Goal: Check status: Check status

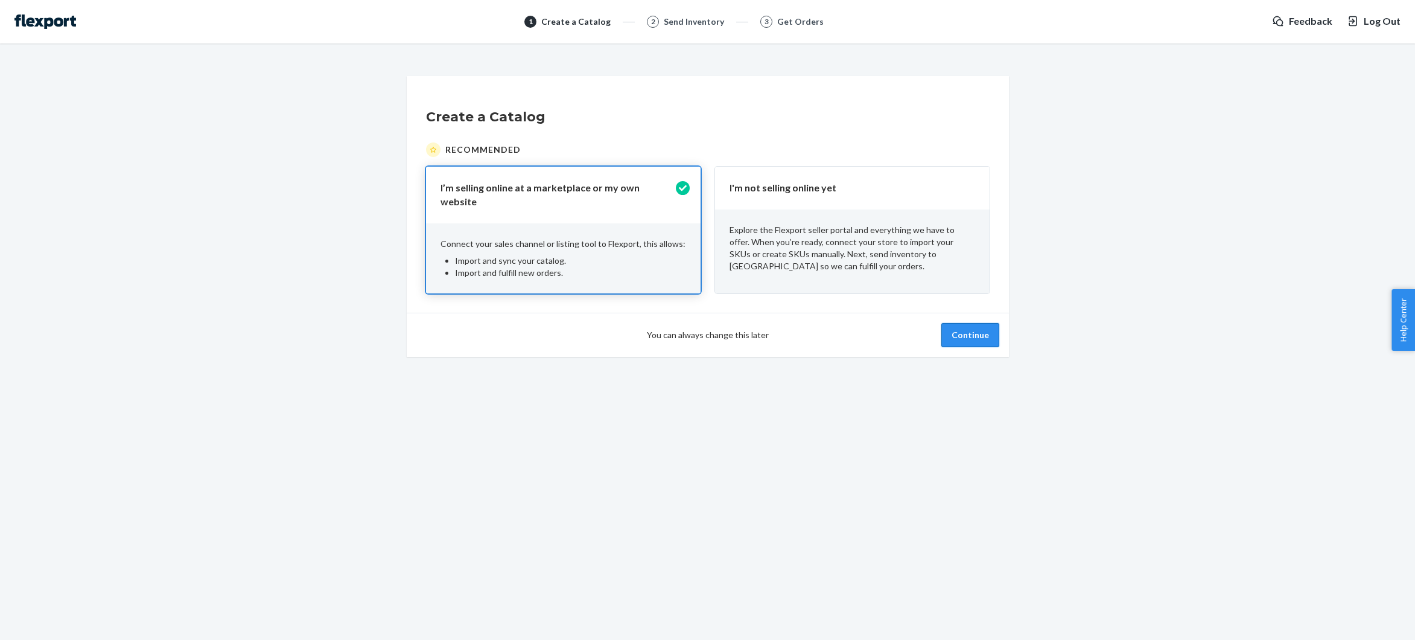
click at [980, 339] on button "Continue" at bounding box center [970, 335] width 58 height 24
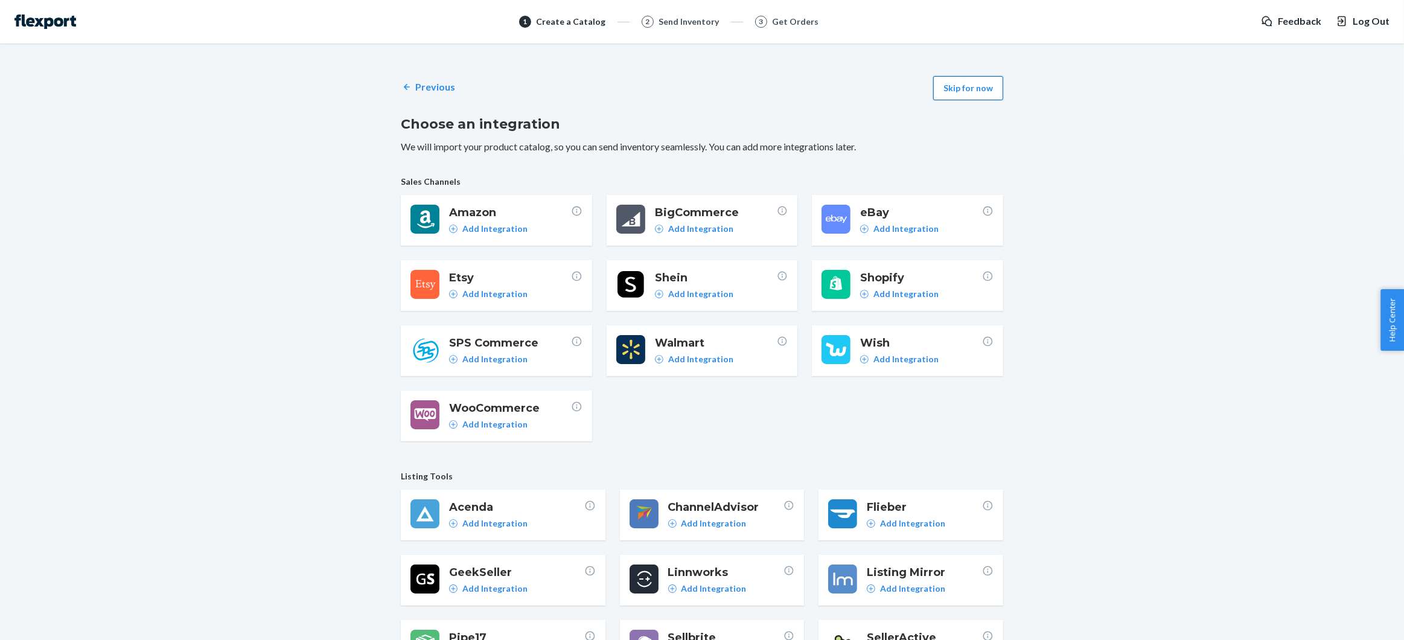
click at [970, 80] on button "Skip for now" at bounding box center [968, 88] width 70 height 24
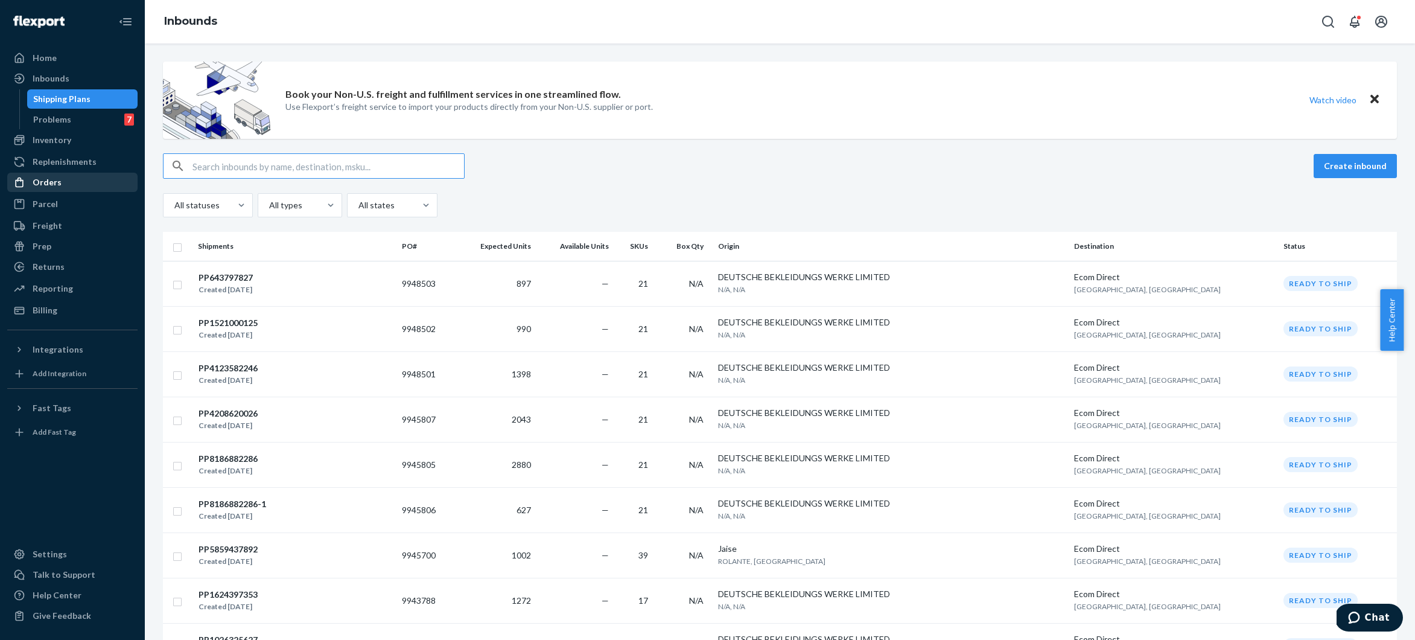
click at [49, 180] on div "Orders" at bounding box center [47, 182] width 29 height 12
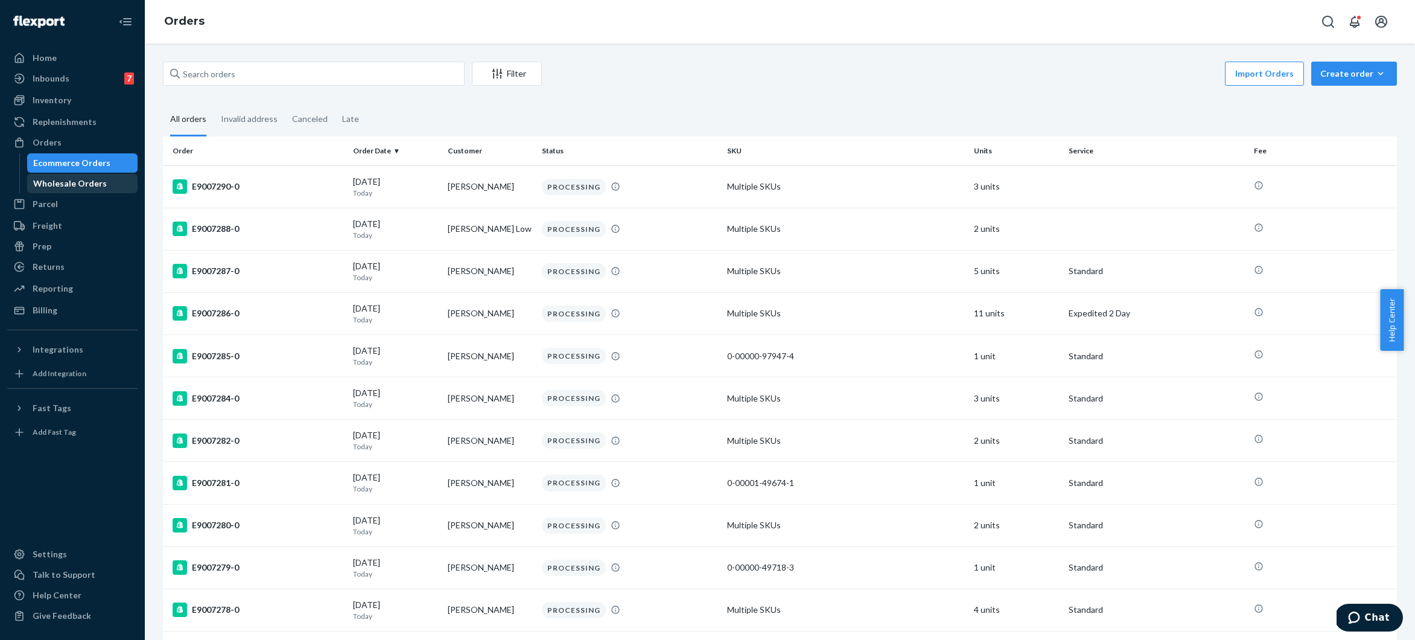
click at [92, 189] on div "Wholesale Orders" at bounding box center [70, 183] width 74 height 12
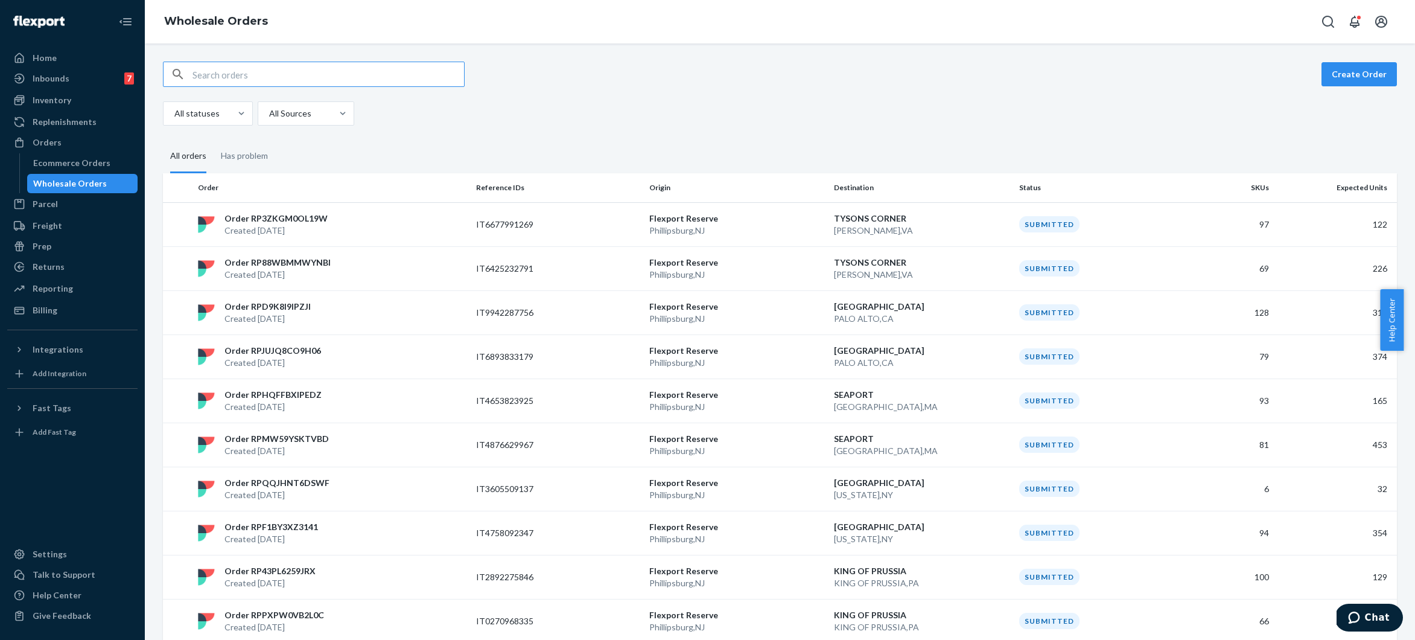
click at [230, 78] on input "text" at bounding box center [329, 74] width 272 height 24
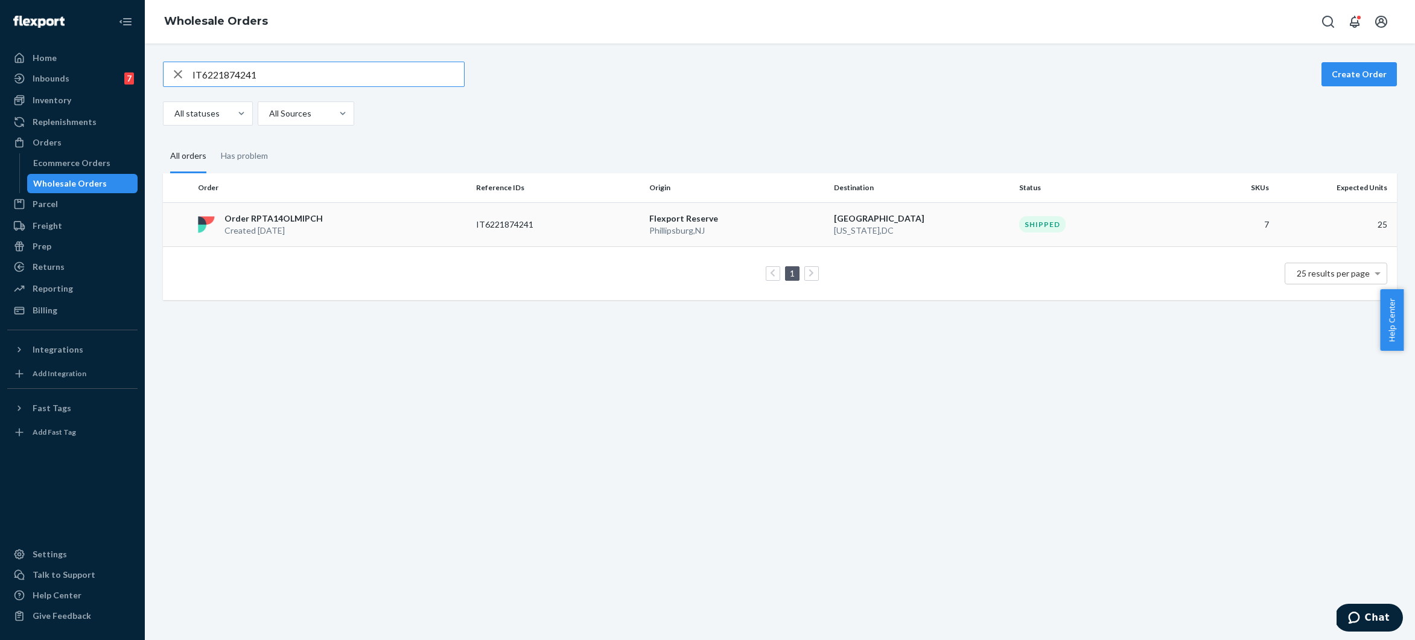
type input "IT6221874241"
click at [395, 228] on div "Order RPTA14OLMIPCH Created [DATE]" at bounding box center [332, 224] width 278 height 24
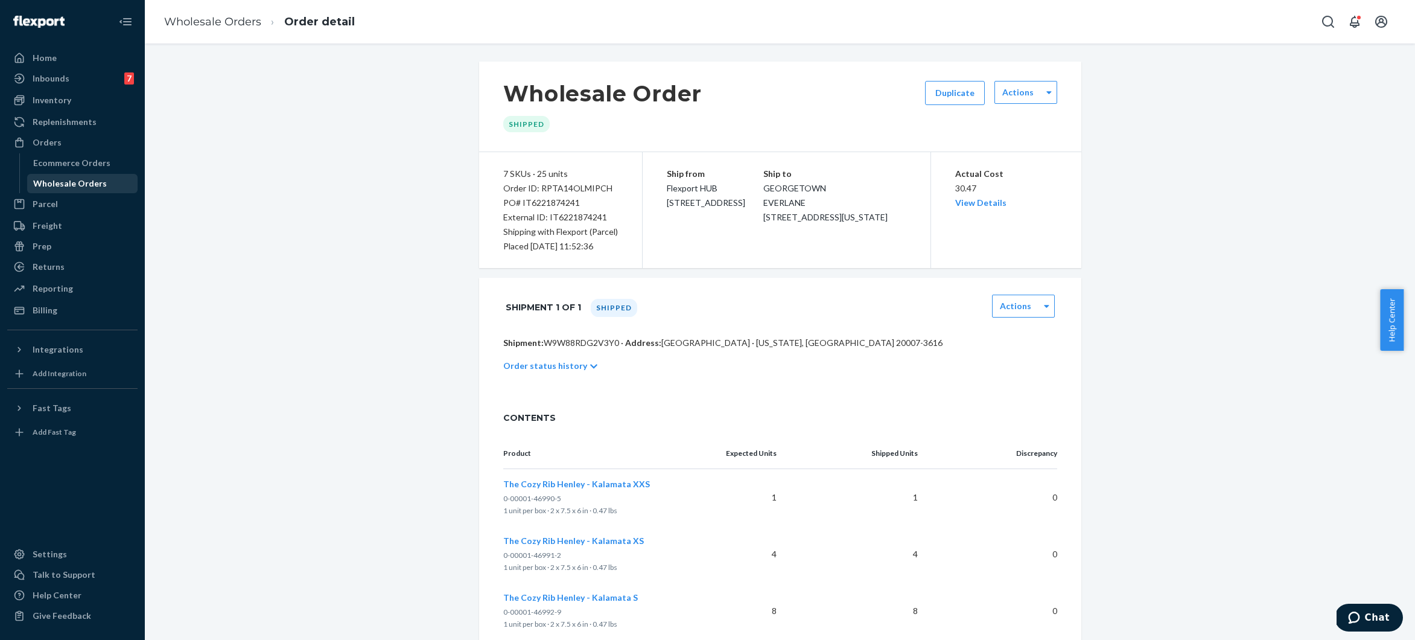
click at [94, 191] on div "Wholesale Orders" at bounding box center [82, 183] width 109 height 17
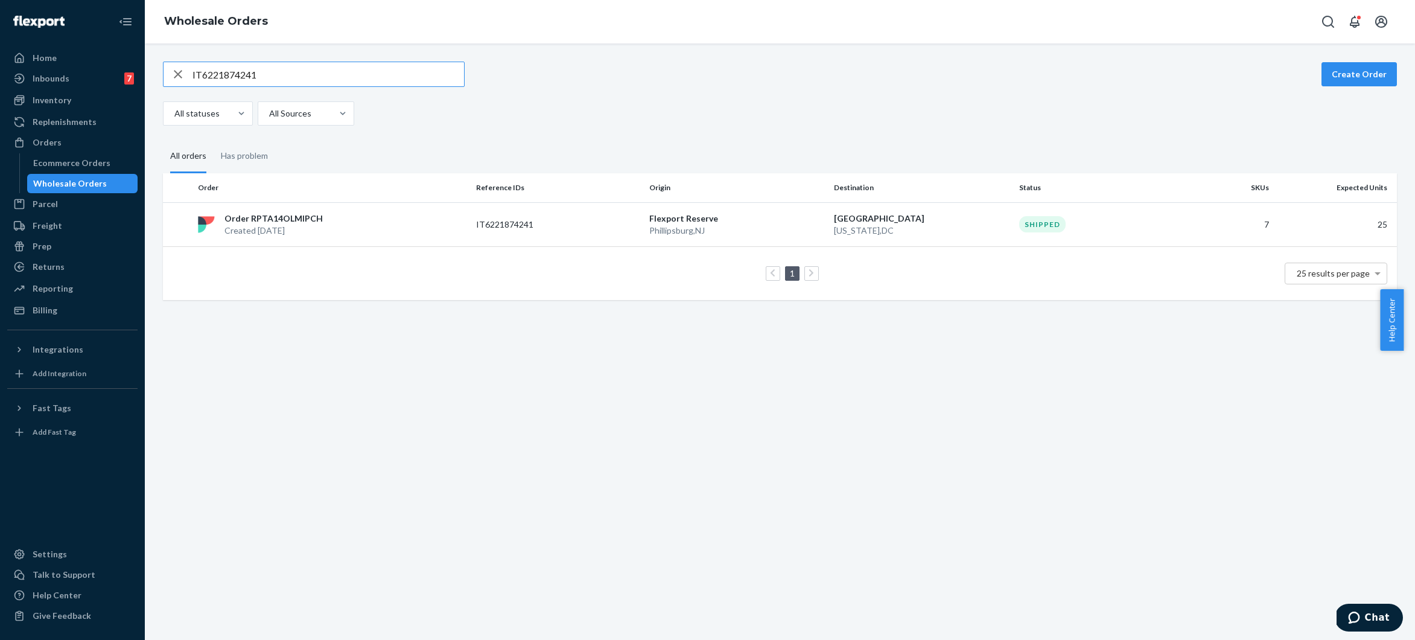
drag, startPoint x: 285, startPoint y: 77, endPoint x: 168, endPoint y: 74, distance: 117.7
click at [168, 74] on div "IT6221874241" at bounding box center [314, 74] width 301 height 24
type input "IT4937315659"
click at [280, 232] on p "Created [DATE]" at bounding box center [270, 231] width 91 height 12
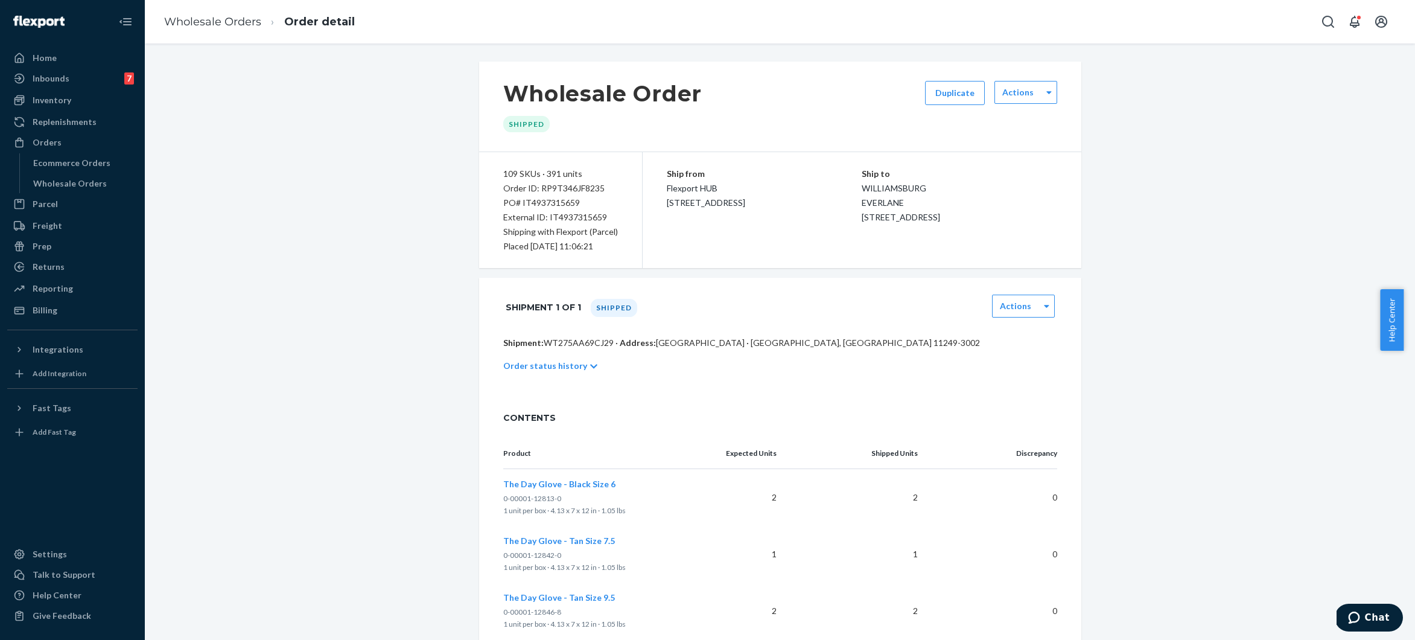
click at [538, 366] on p "Order status history" at bounding box center [545, 366] width 84 height 12
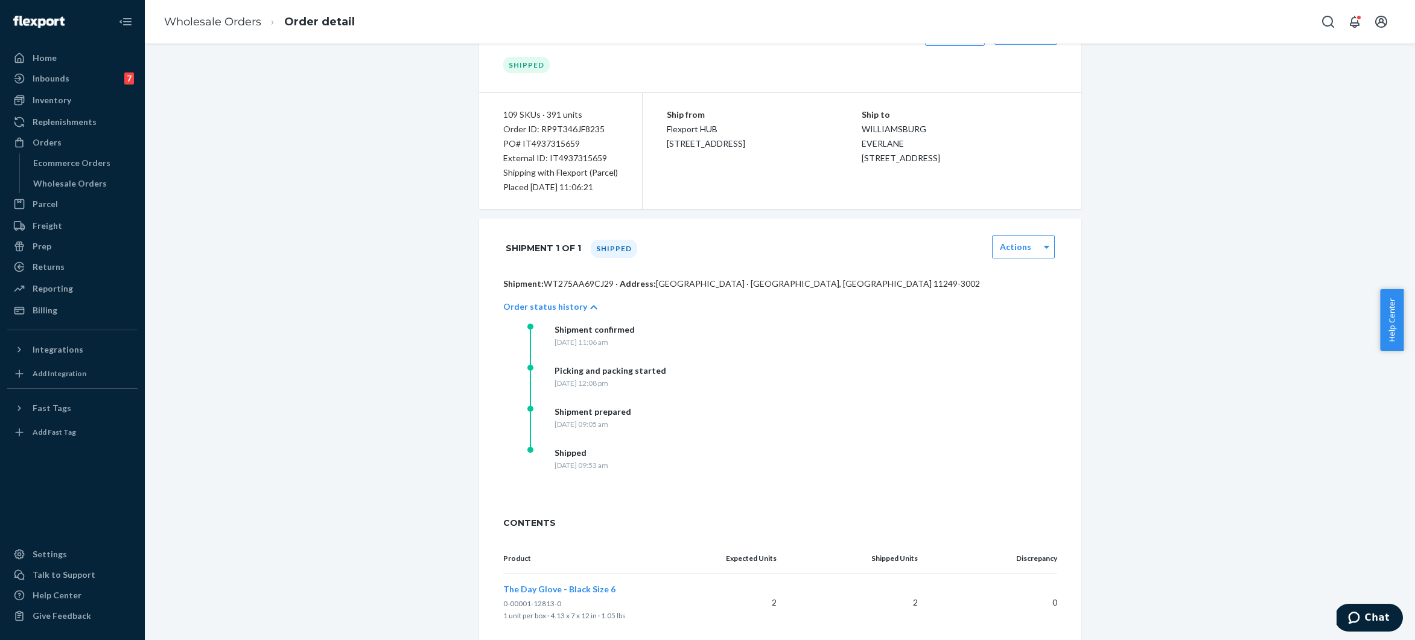
scroll to position [69, 0]
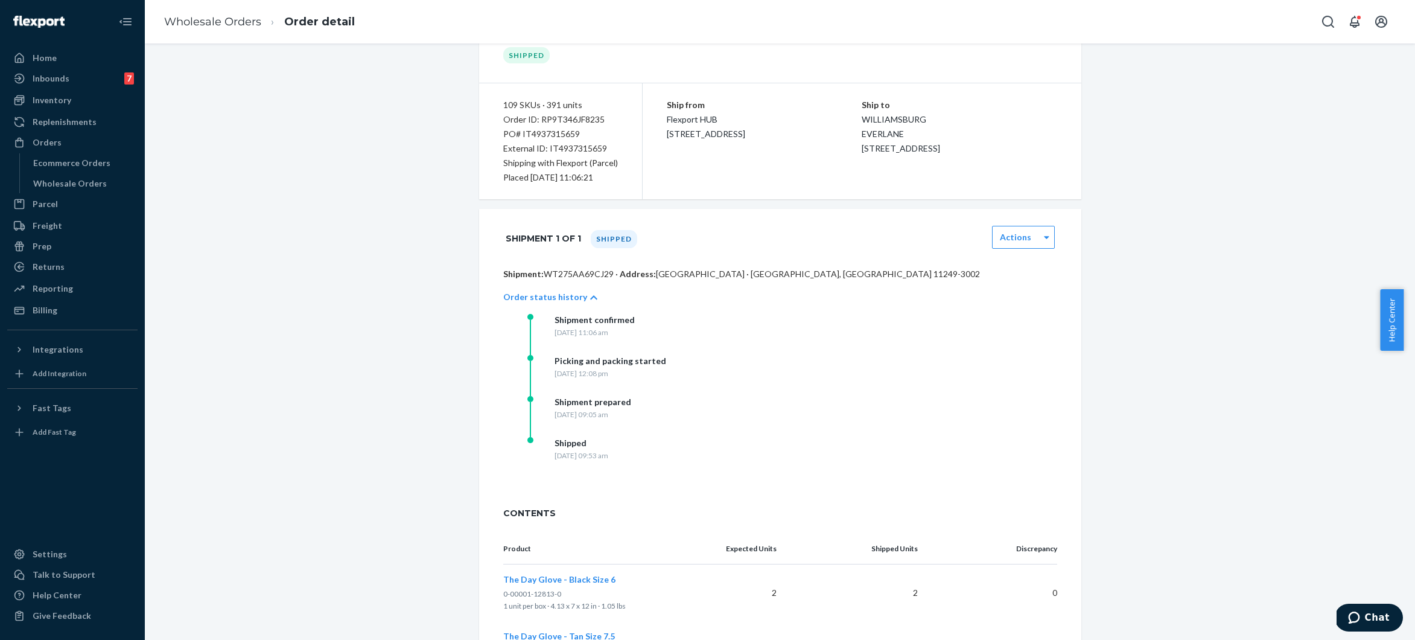
click at [608, 453] on div "[DATE] 09:53 am" at bounding box center [582, 455] width 54 height 10
click at [94, 180] on div "Wholesale Orders" at bounding box center [70, 183] width 74 height 12
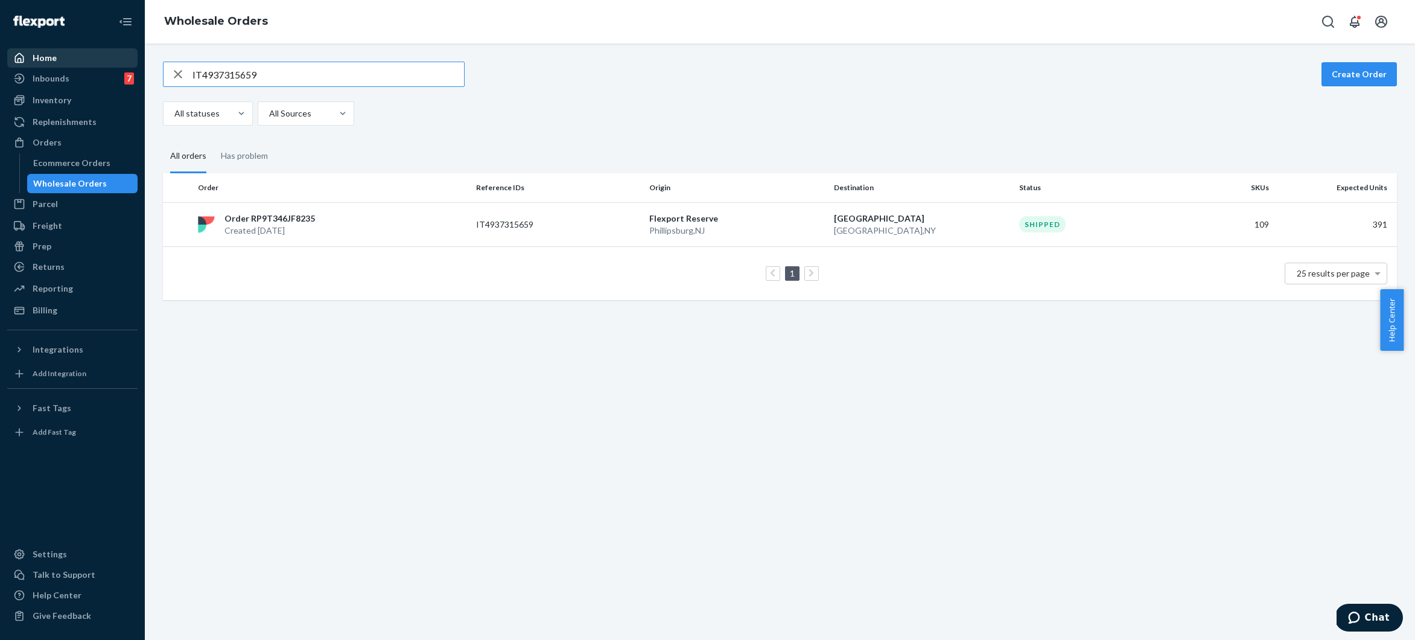
drag, startPoint x: 288, startPoint y: 73, endPoint x: 129, endPoint y: 62, distance: 160.3
click at [129, 62] on div "Home Inbounds 7 Shipping Plans Problems 7 Inventory Products Branded Packaging …" at bounding box center [707, 320] width 1415 height 640
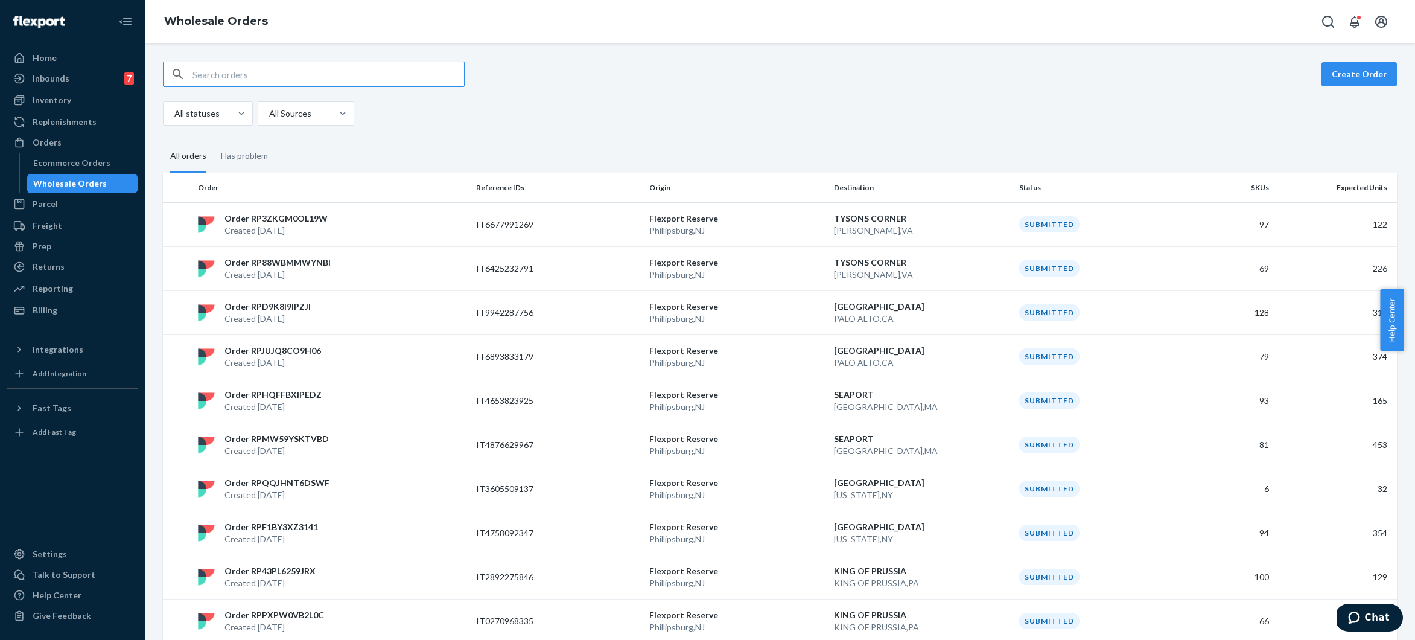
click at [292, 77] on input "text" at bounding box center [329, 74] width 272 height 24
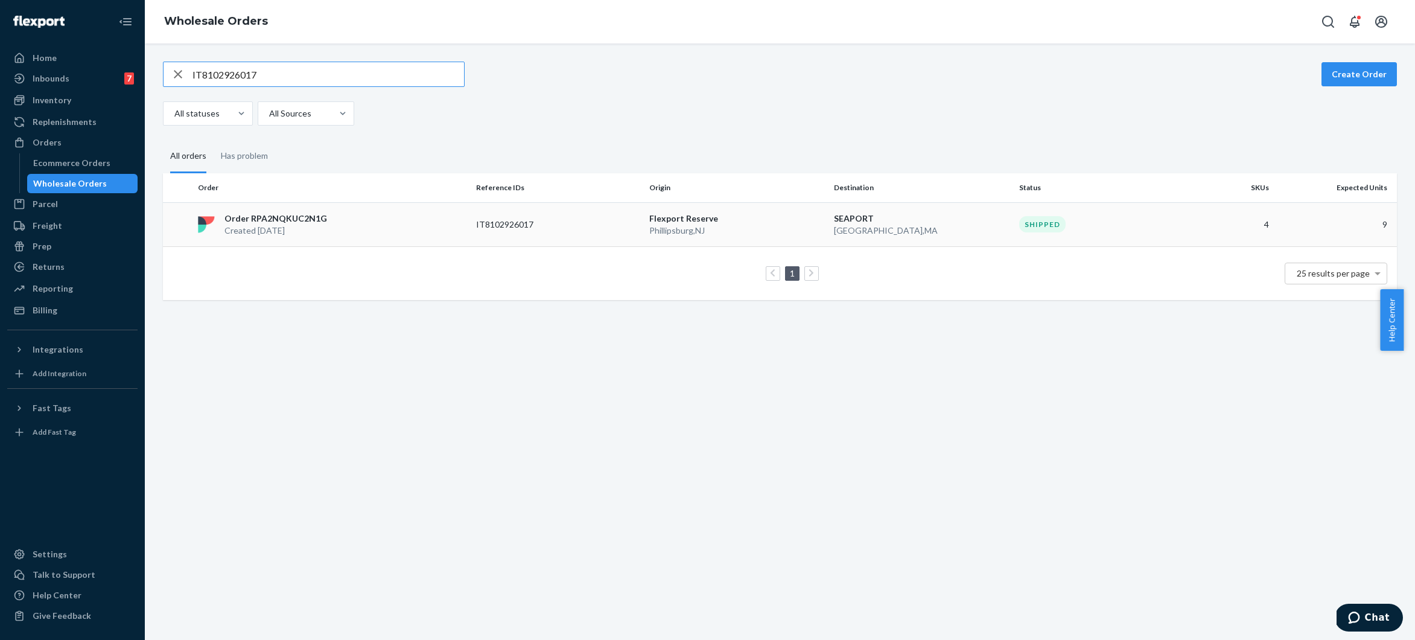
type input "IT8102926017"
click at [343, 228] on div "Order RPA2NQKUC2N1G Created [DATE]" at bounding box center [332, 224] width 278 height 24
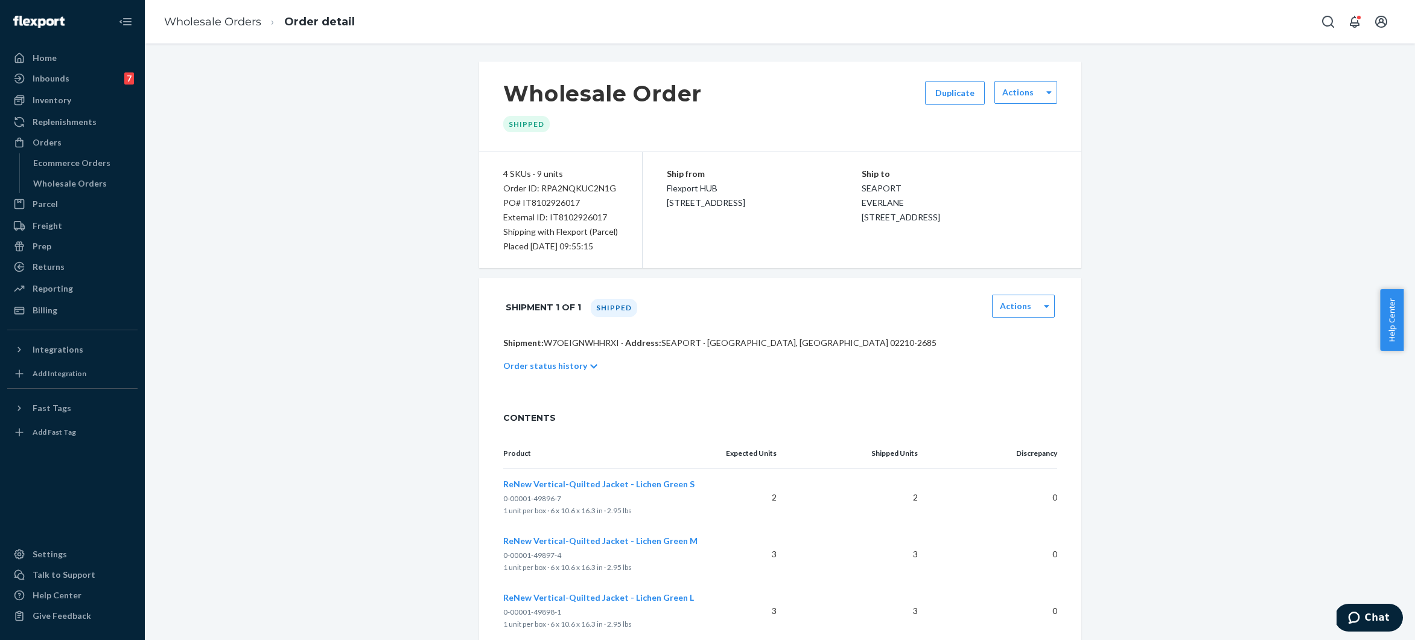
click at [555, 360] on p "Order status history" at bounding box center [545, 366] width 84 height 12
